Goal: Task Accomplishment & Management: Use online tool/utility

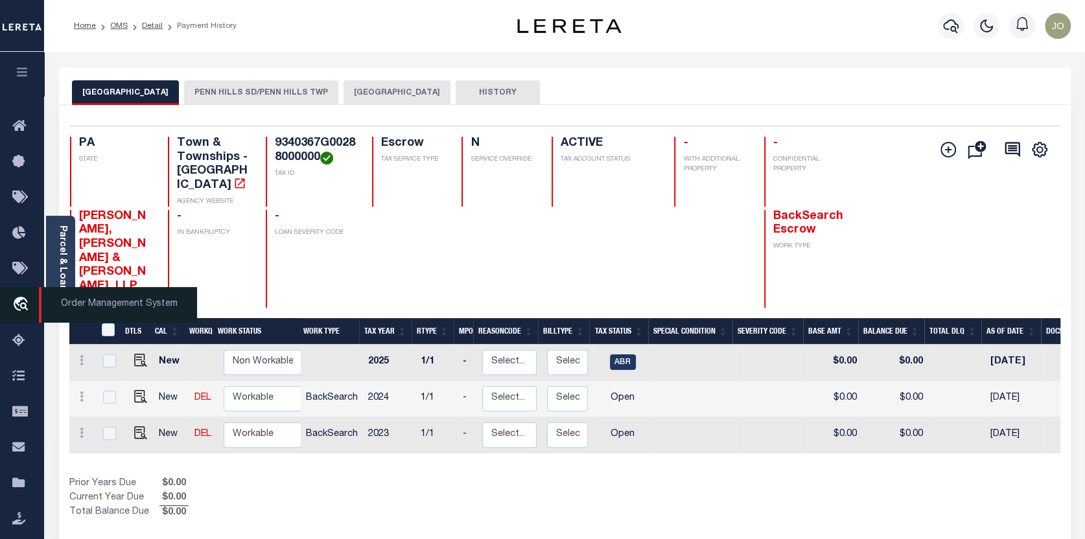
click at [67, 305] on span "Order Management System" at bounding box center [118, 305] width 158 height 36
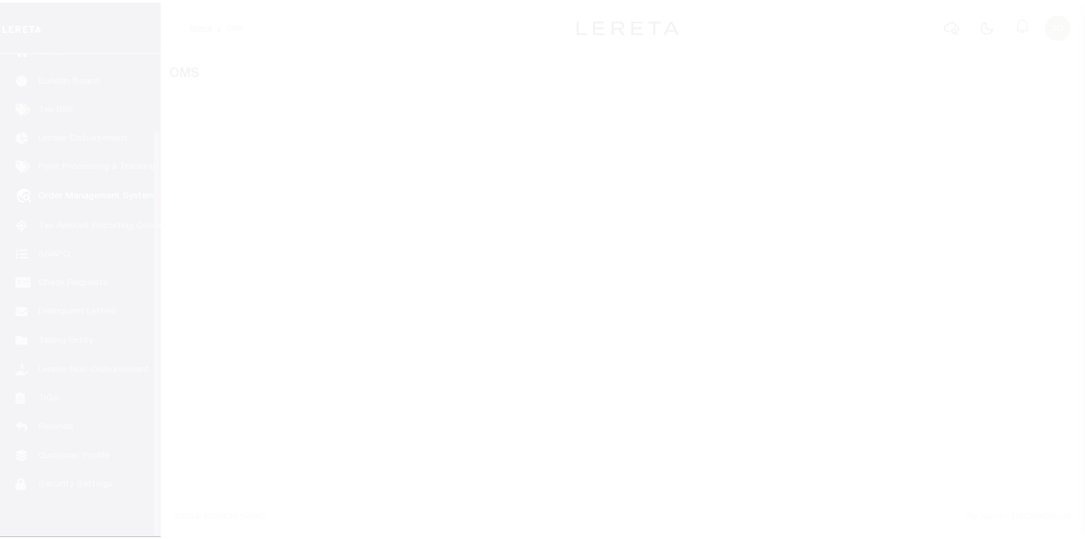
scroll to position [90, 0]
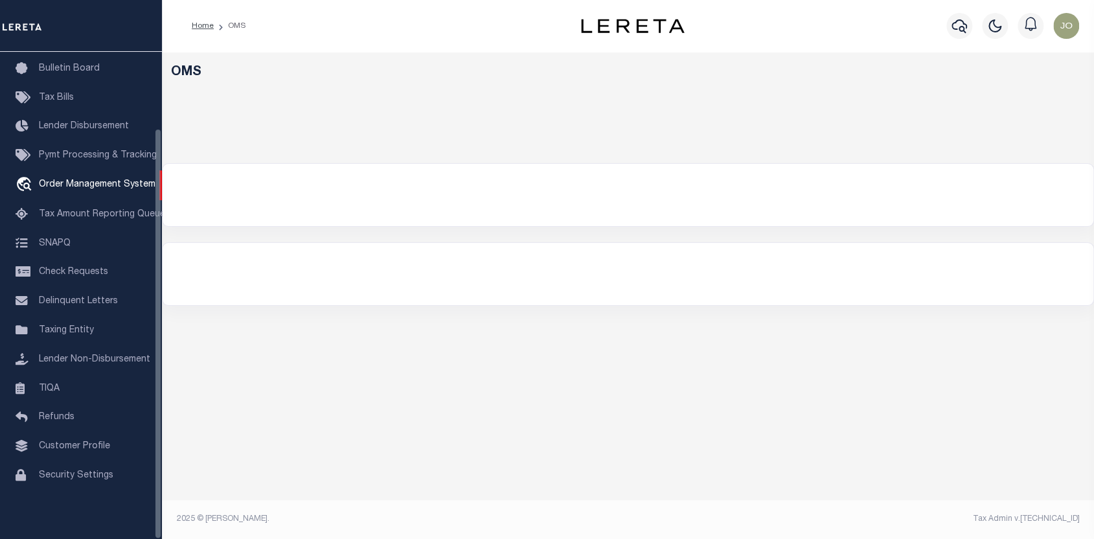
select select "200"
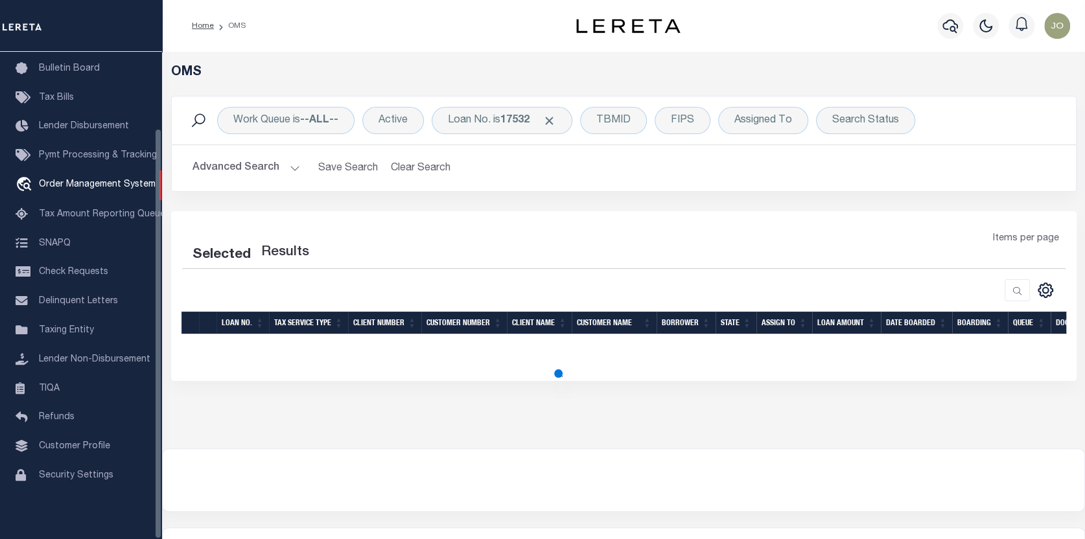
select select "200"
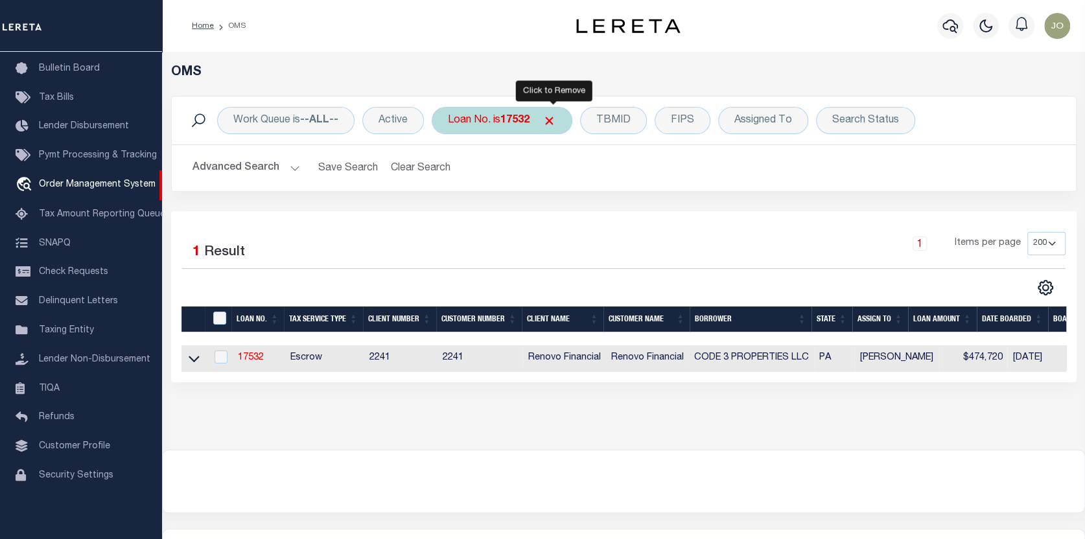
click at [551, 116] on span "Click to Remove" at bounding box center [549, 121] width 14 height 14
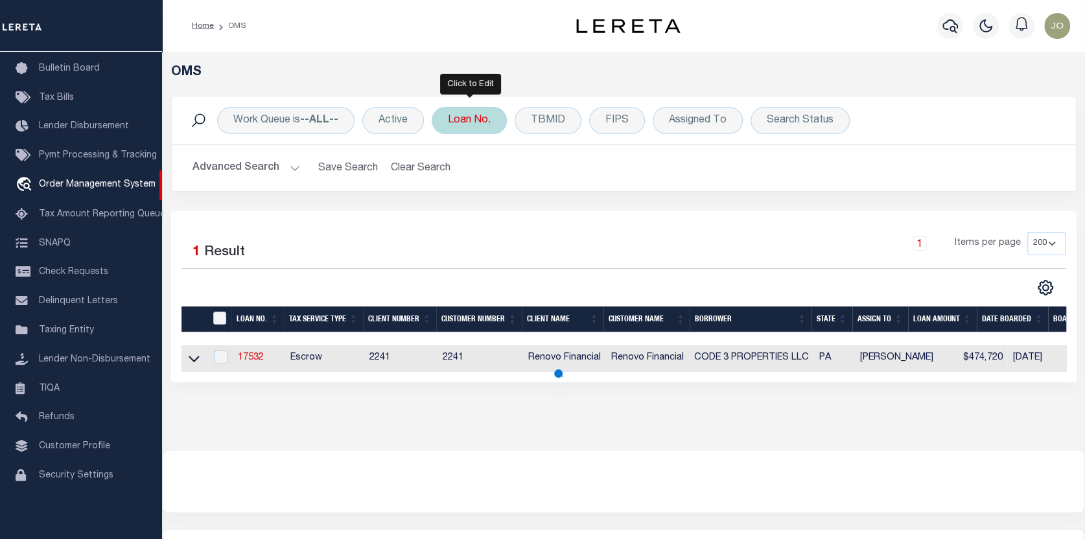
click at [472, 116] on div "Loan No." at bounding box center [469, 120] width 75 height 27
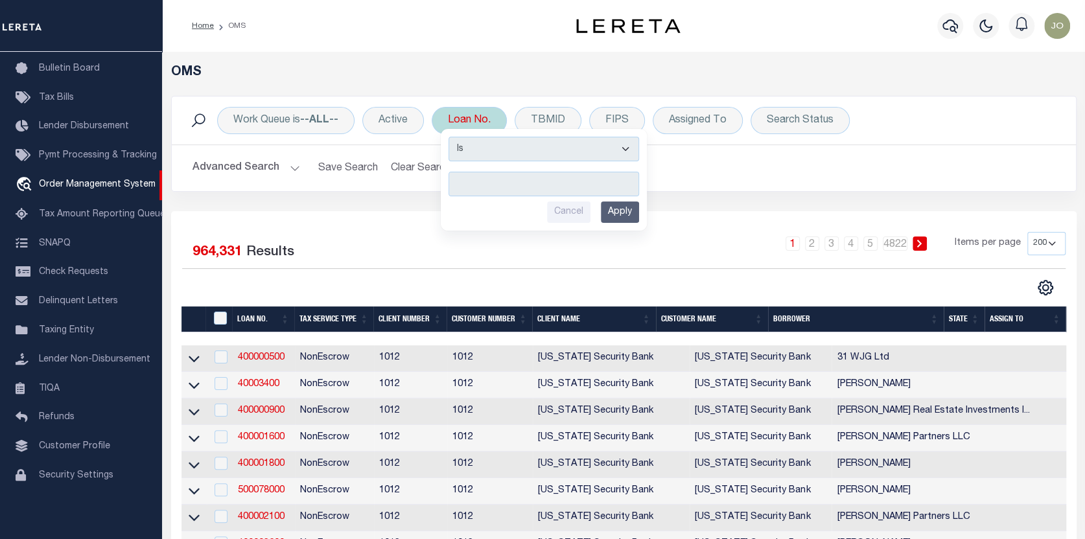
click at [454, 183] on input "text" at bounding box center [543, 184] width 191 height 25
type input "202373366"
click at [625, 207] on input "Apply" at bounding box center [620, 212] width 38 height 21
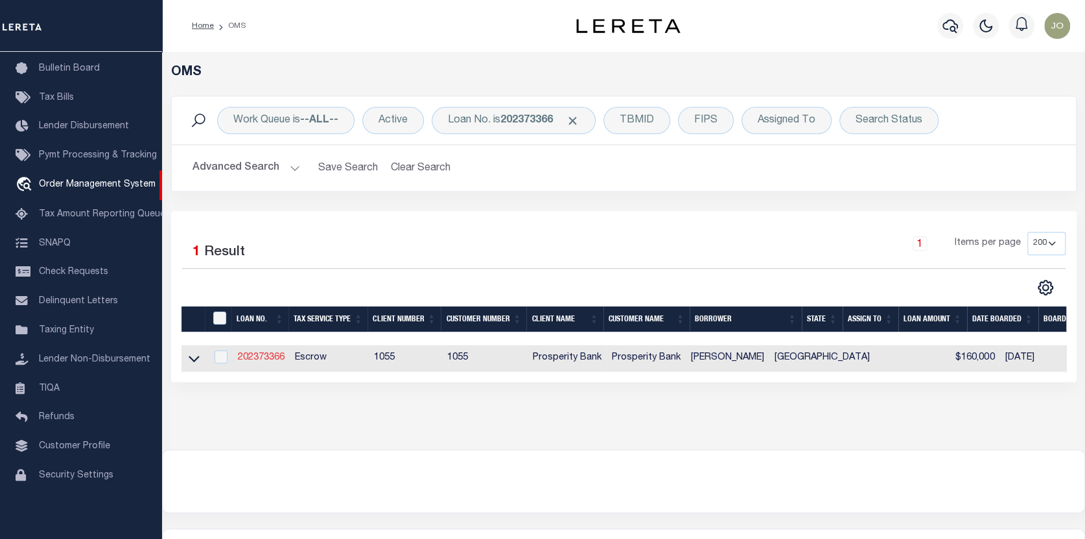
click at [256, 360] on link "202373366" at bounding box center [261, 357] width 47 height 9
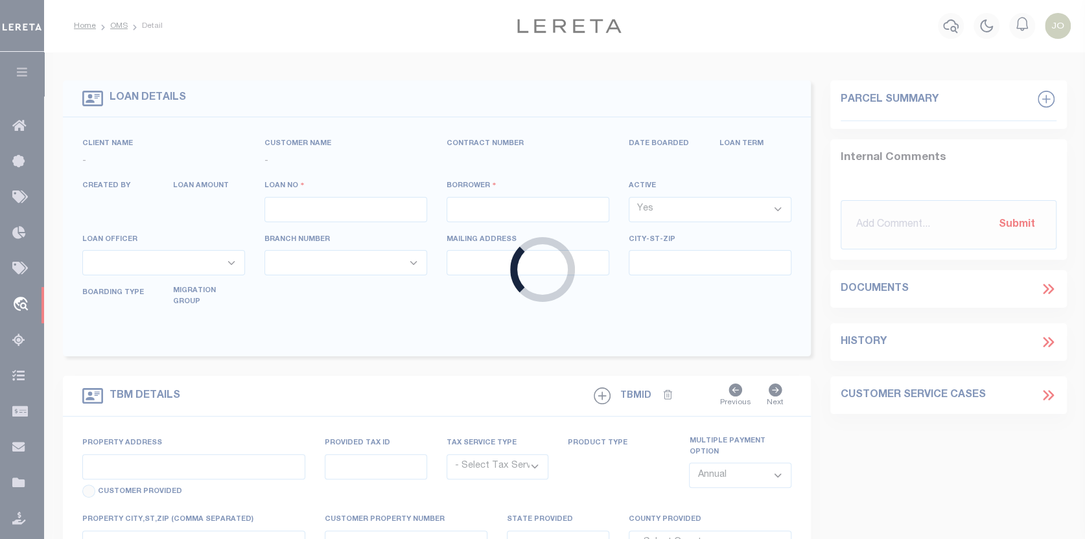
type input "202373366"
type input "[PERSON_NAME]"
select select
type input "[STREET_ADDRESS]"
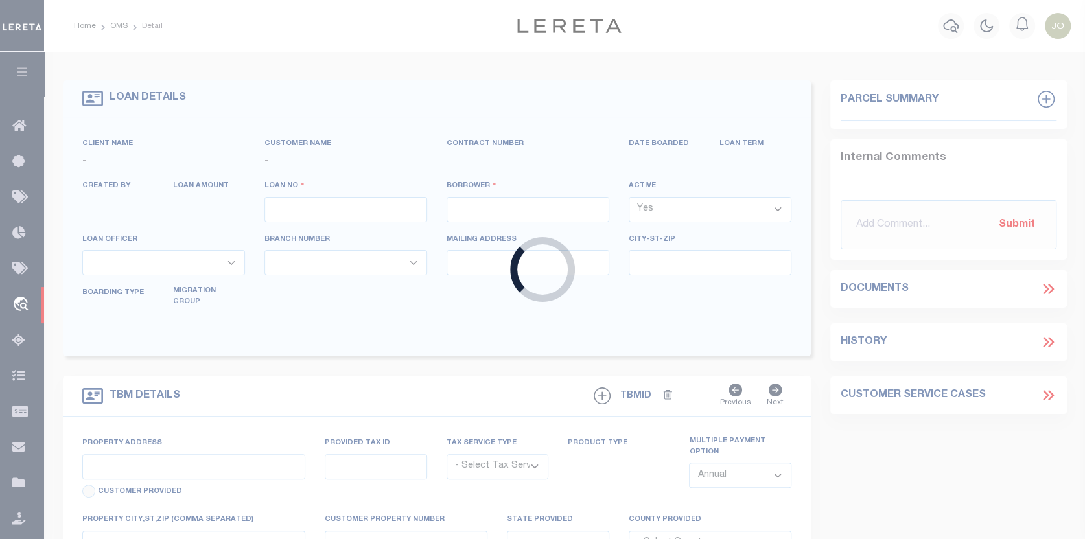
type input "[GEOGRAPHIC_DATA] [GEOGRAPHIC_DATA] 79407"
select select "100"
select select "Escrow"
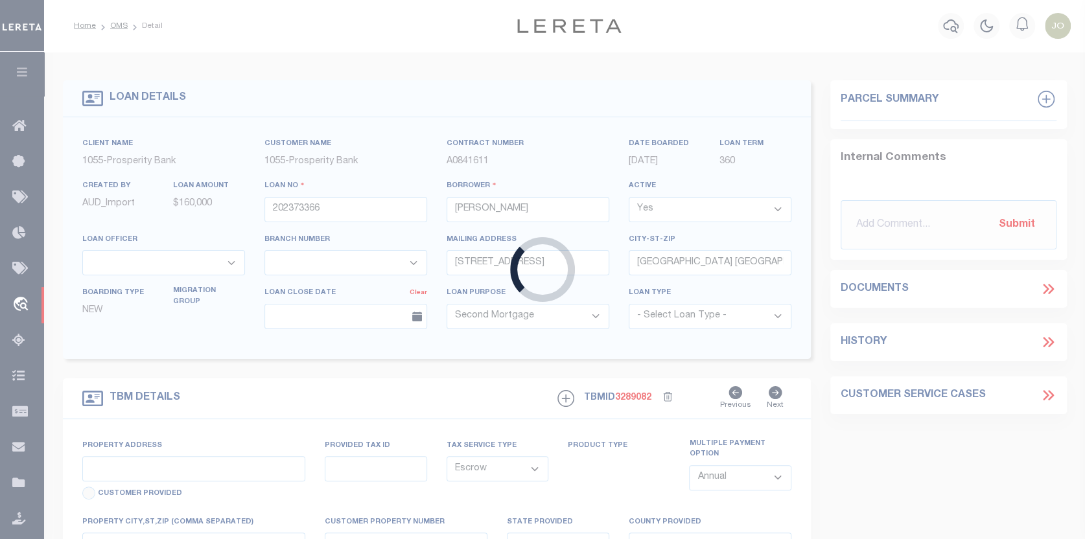
type input "[STREET_ADDRESS]"
type input "R119861"
select select
type input "[GEOGRAPHIC_DATA]"
type textarea "LOT 1 BLK 31 [PERSON_NAME] ADD"
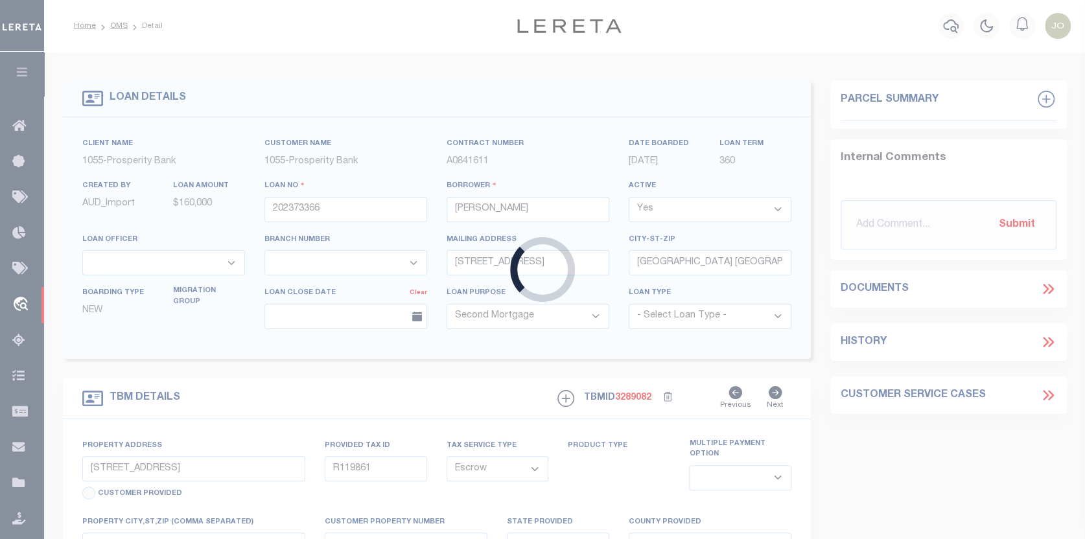
select select "10391"
select select "4050"
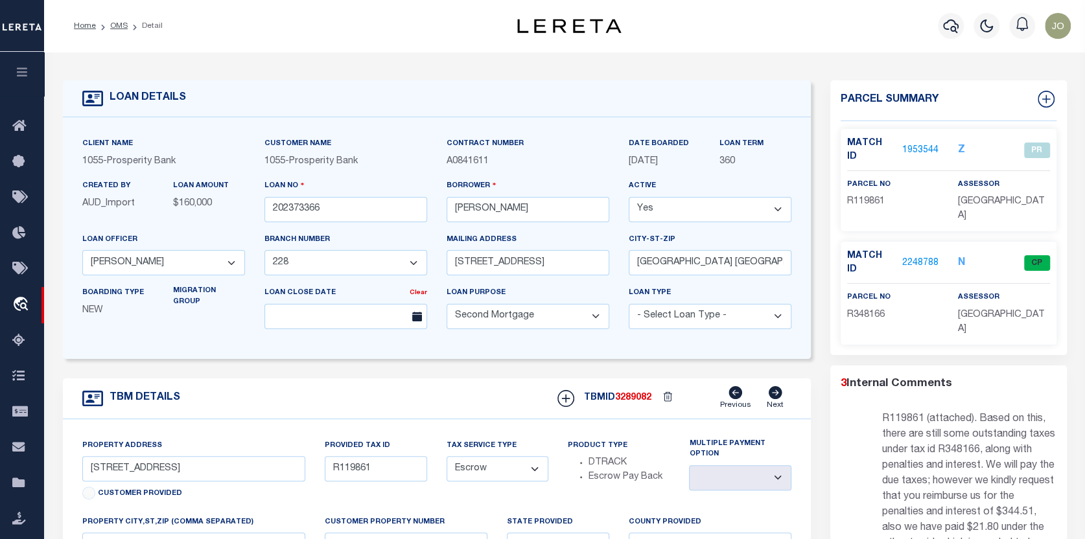
scroll to position [413, 0]
